Goal: Navigation & Orientation: Go to known website

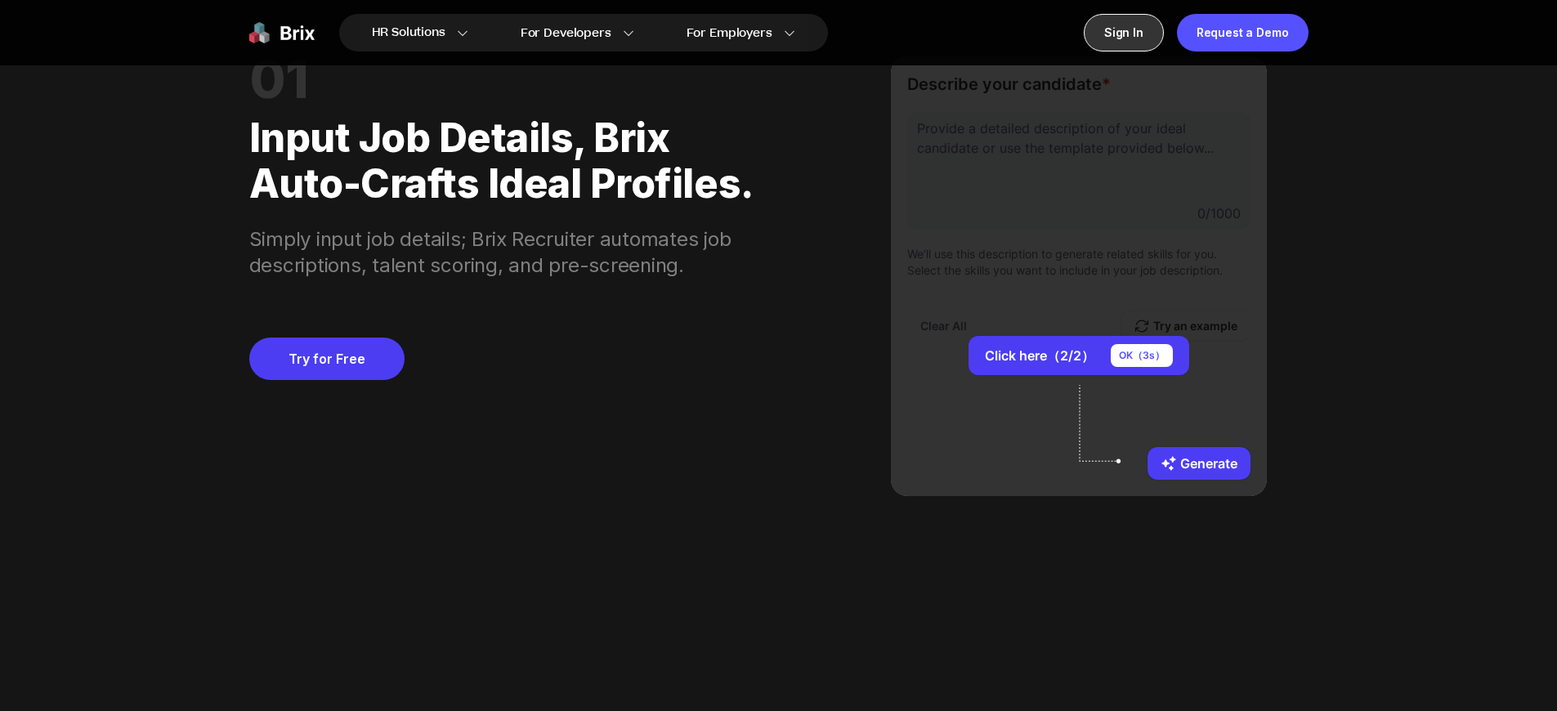
click at [1140, 33] on div "Sign In" at bounding box center [1124, 33] width 80 height 38
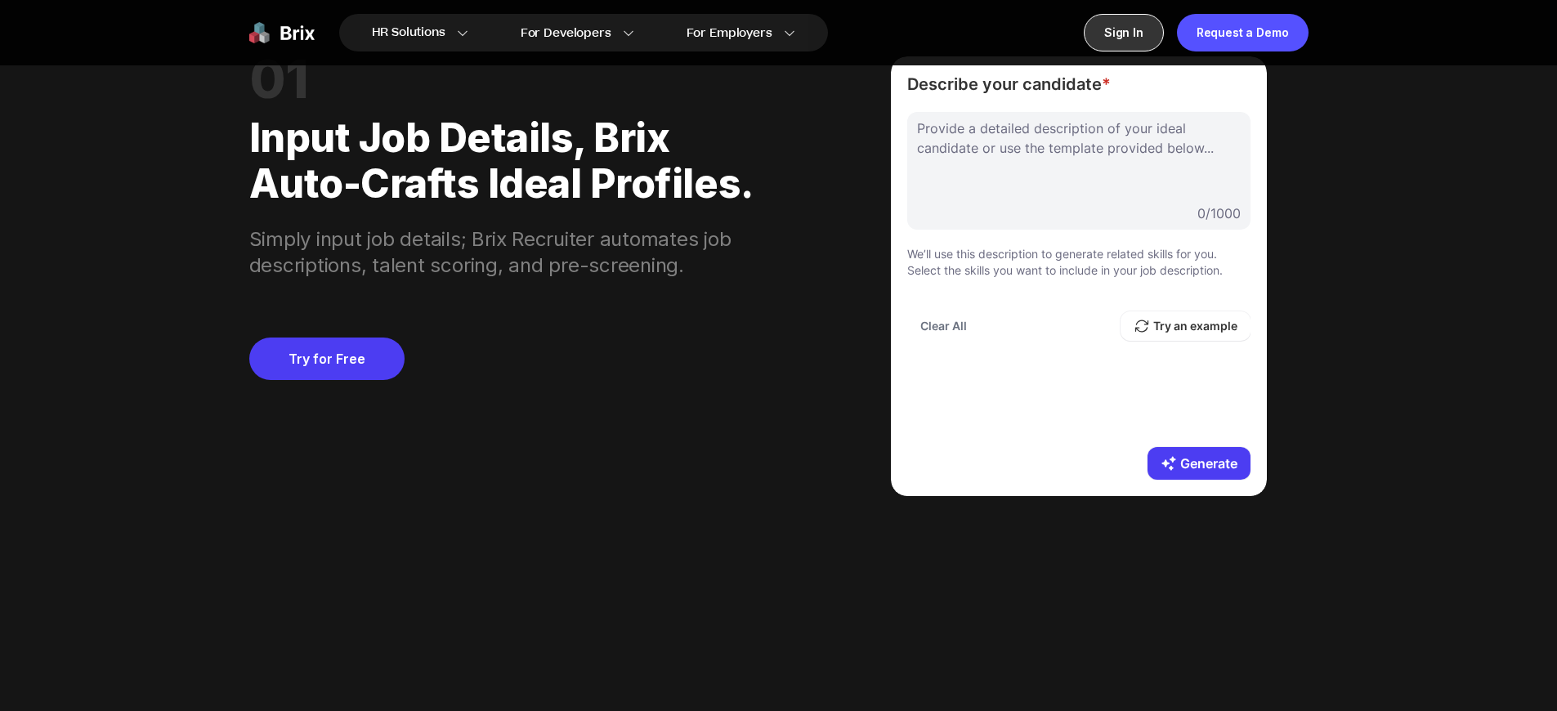
click at [1140, 33] on div "Sign In" at bounding box center [1124, 33] width 80 height 38
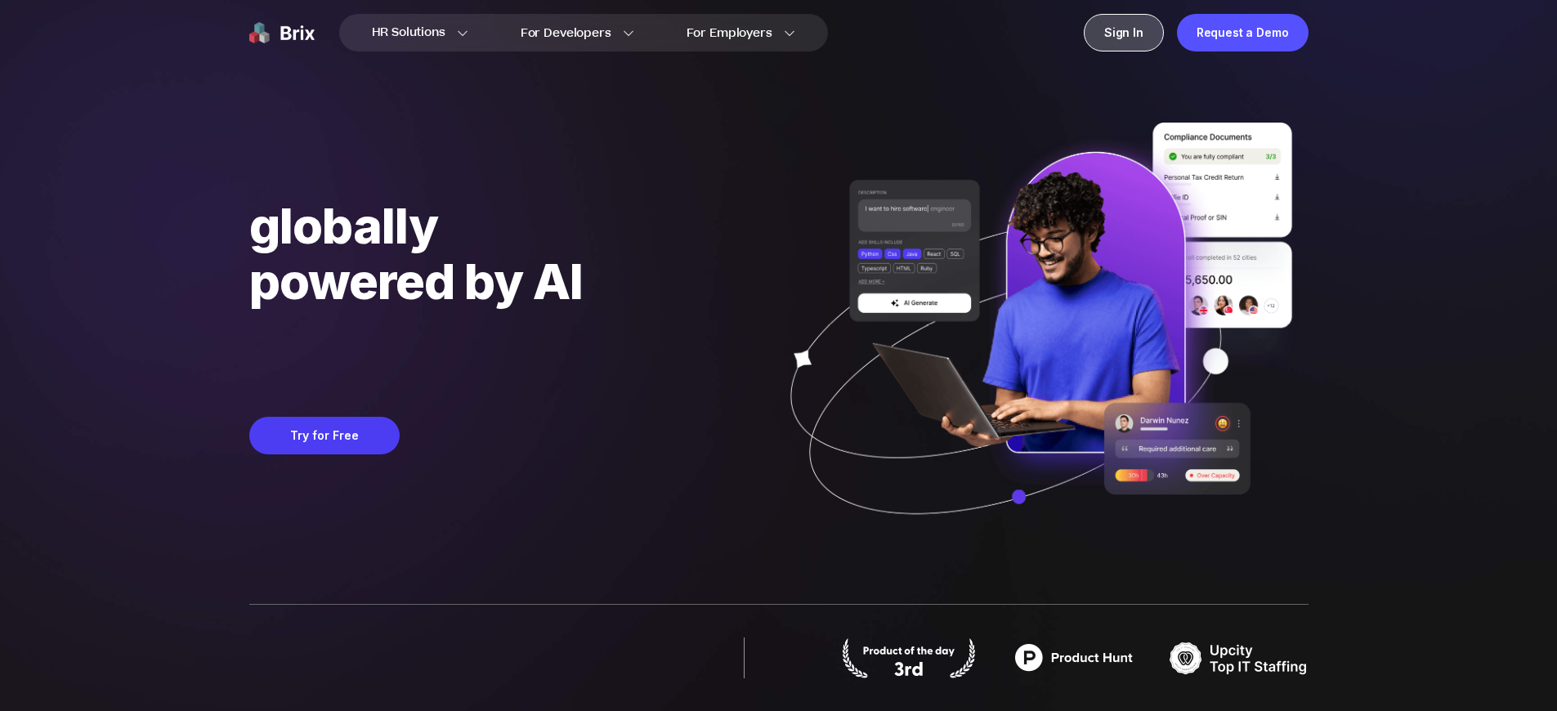
click at [1140, 33] on div "Sign In" at bounding box center [1124, 33] width 80 height 38
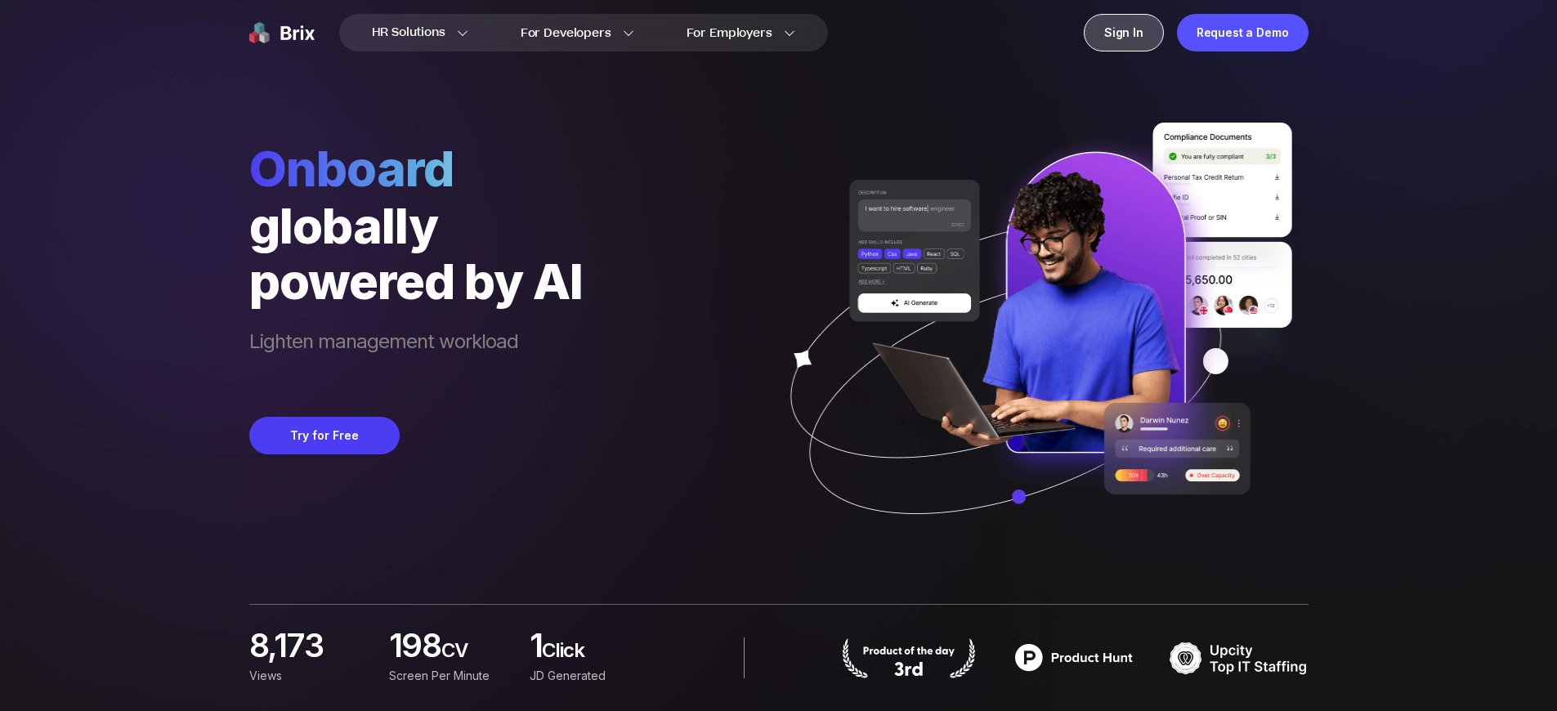
click at [1140, 33] on div "Sign In" at bounding box center [1124, 33] width 80 height 38
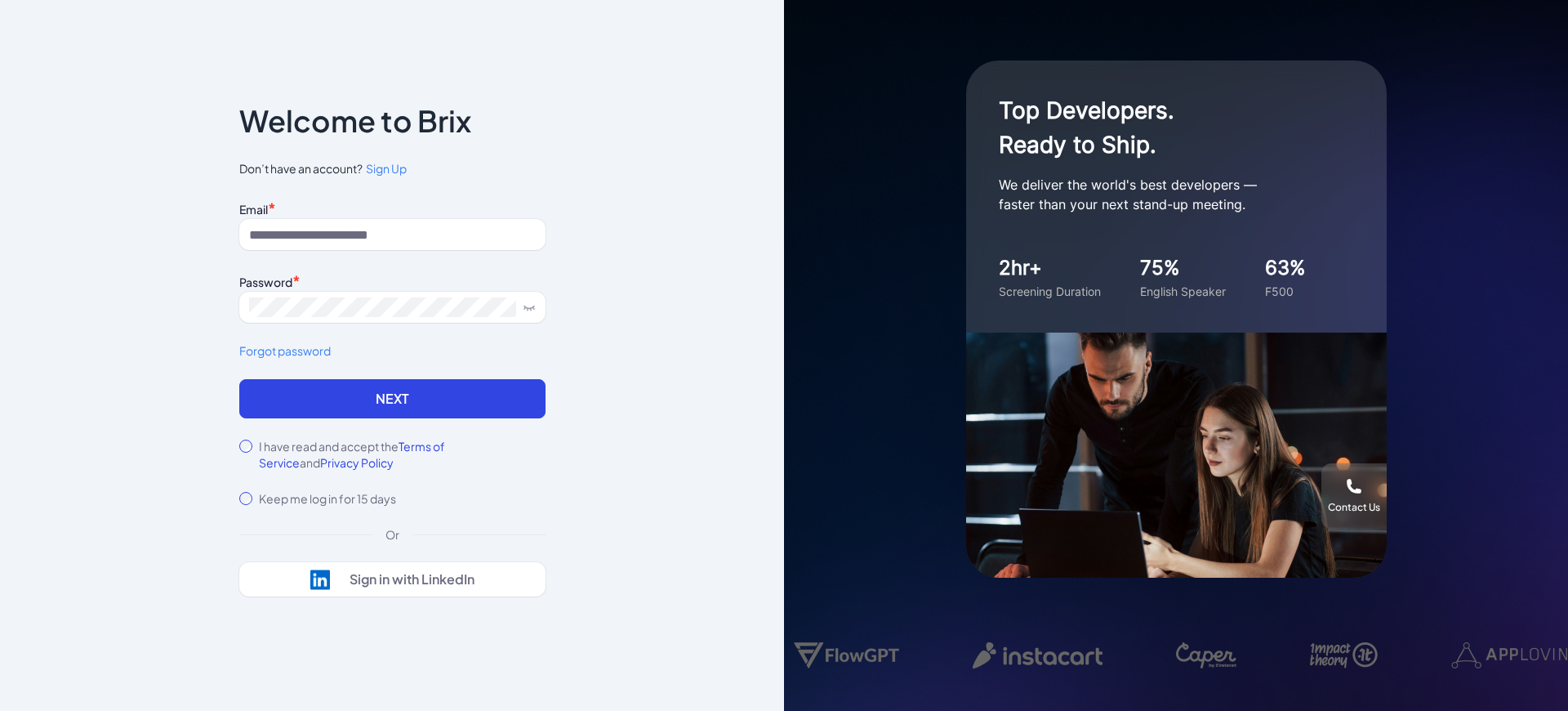
click at [402, 454] on label "I have read and accept the Terms of Service and Privacy Policy" at bounding box center [402, 454] width 287 height 33
